Goal: Go to known website: Access a specific website the user already knows

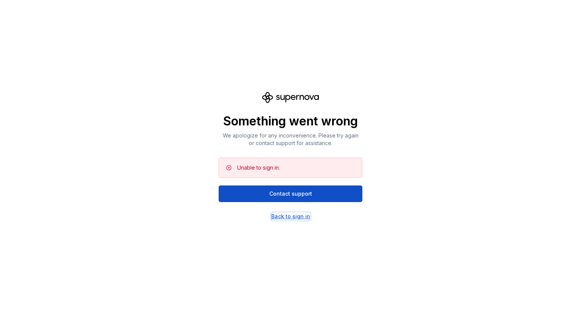
click at [290, 220] on div "Back to sign in" at bounding box center [290, 217] width 39 height 8
